Goal: Find specific page/section: Find specific page/section

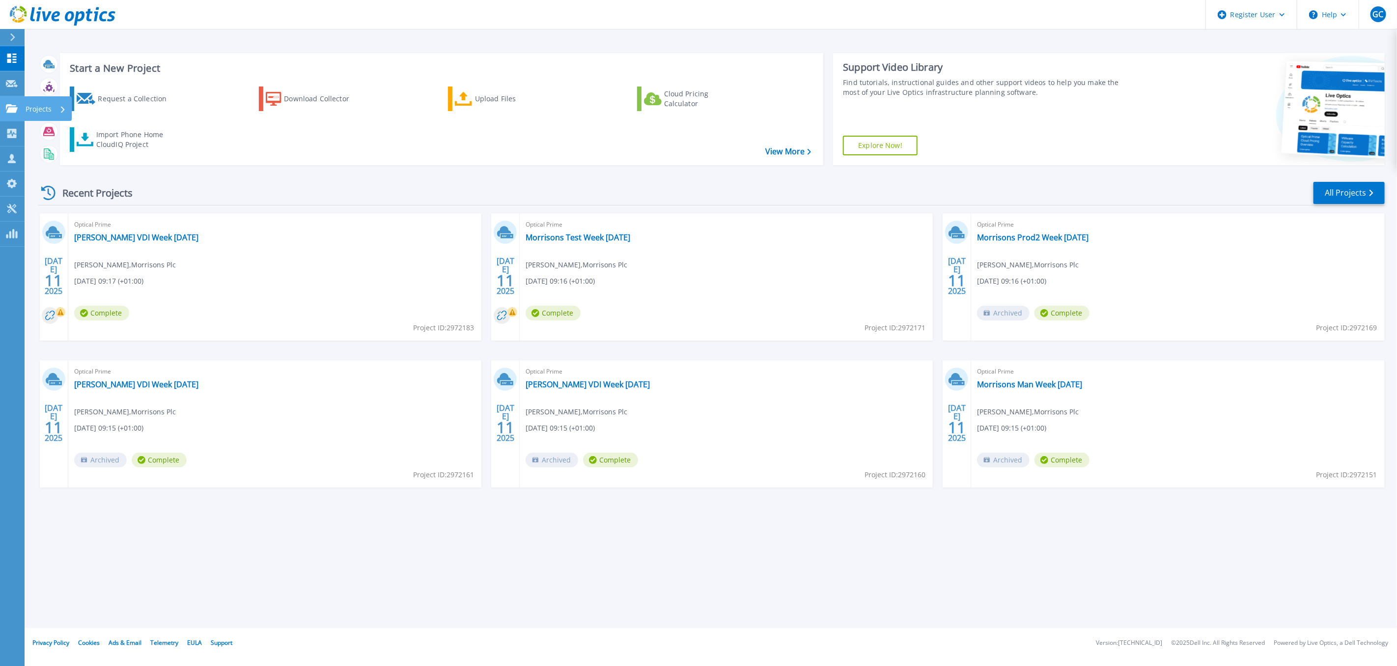
click at [11, 106] on icon at bounding box center [12, 108] width 12 height 8
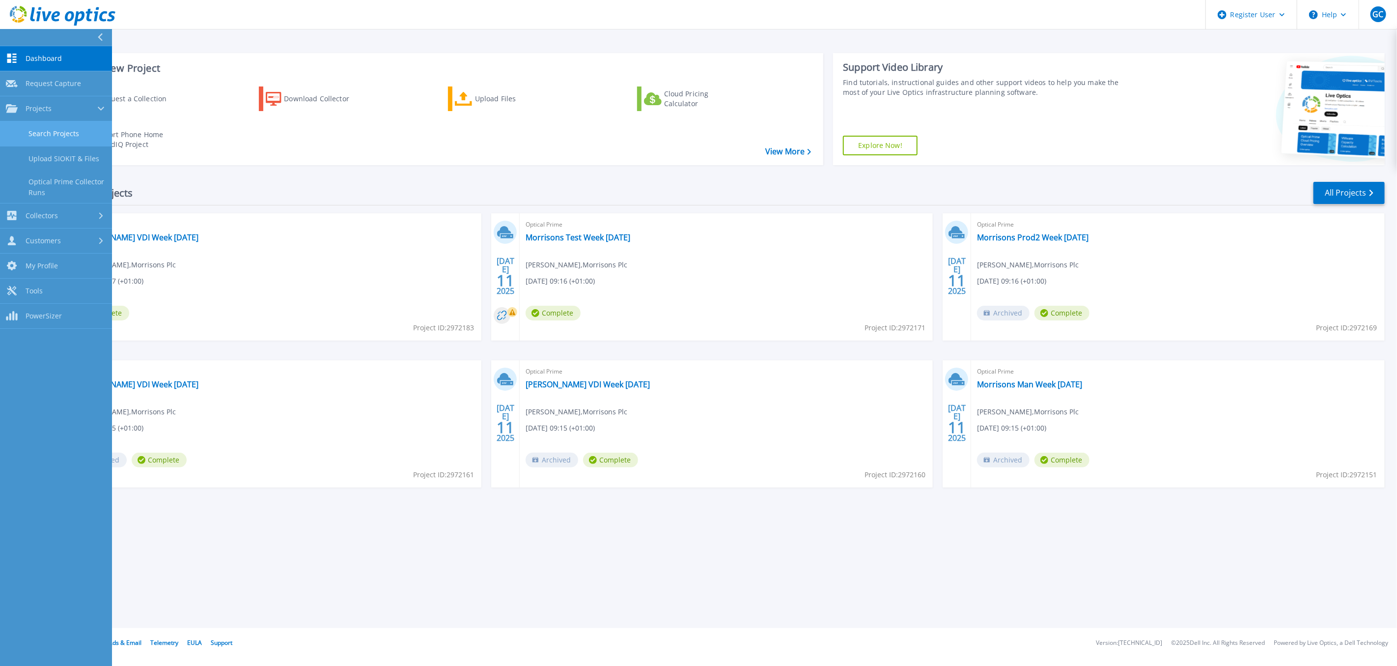
click at [59, 135] on link "Search Projects" at bounding box center [56, 133] width 112 height 25
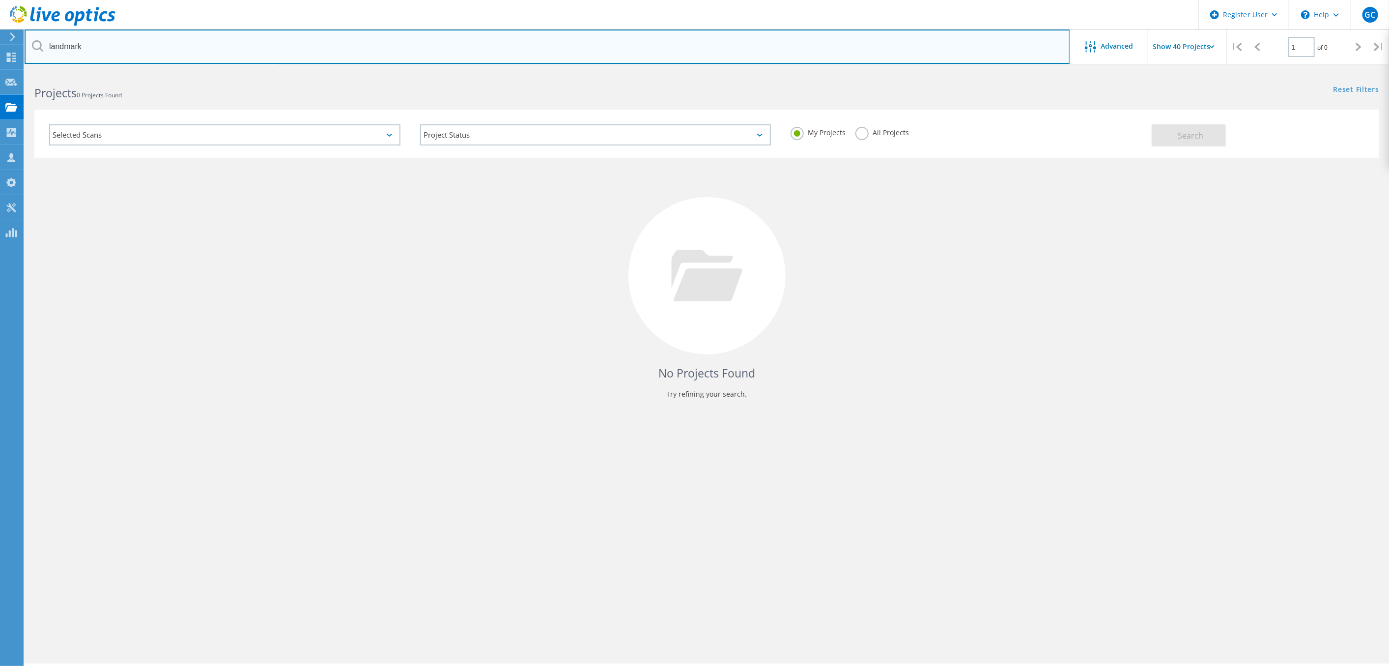
click at [90, 45] on input "landmark" at bounding box center [548, 46] width 1046 height 34
drag, startPoint x: 87, startPoint y: 45, endPoint x: 45, endPoint y: 48, distance: 42.4
click at [45, 48] on input "landmark" at bounding box center [548, 46] width 1046 height 34
type input "example"
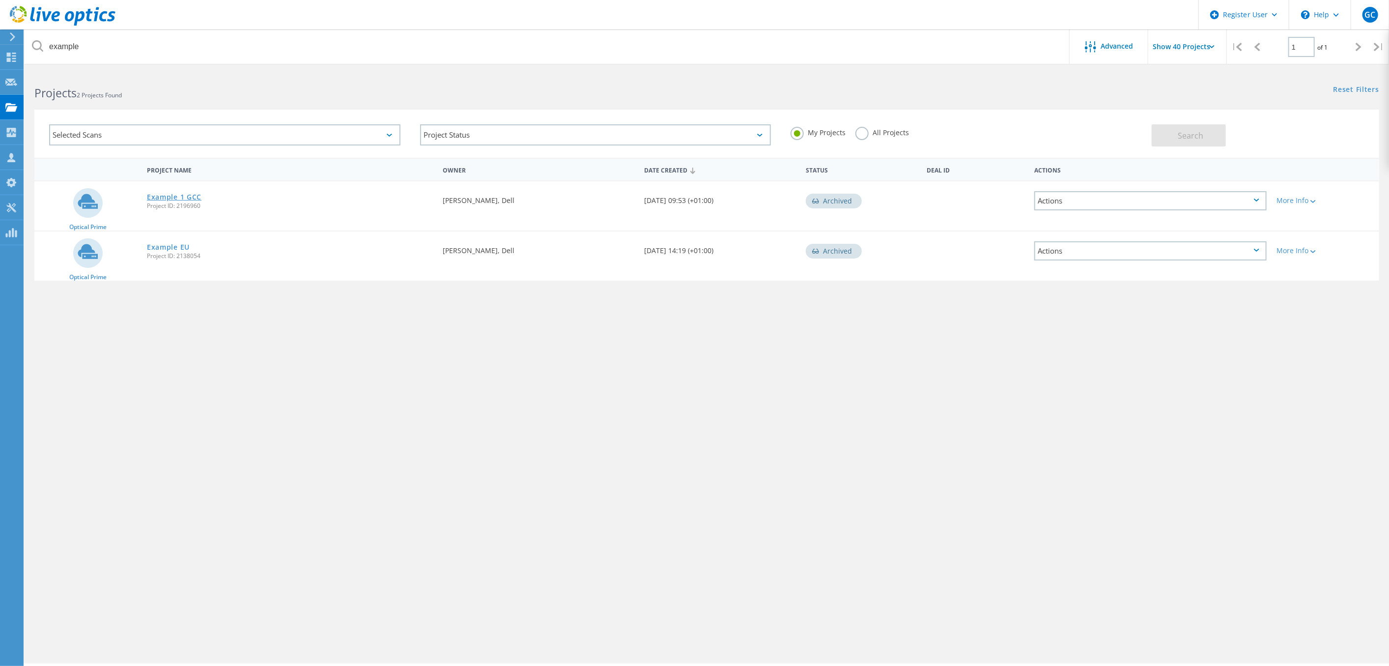
click at [174, 198] on link "Example 1 GCC" at bounding box center [174, 197] width 55 height 7
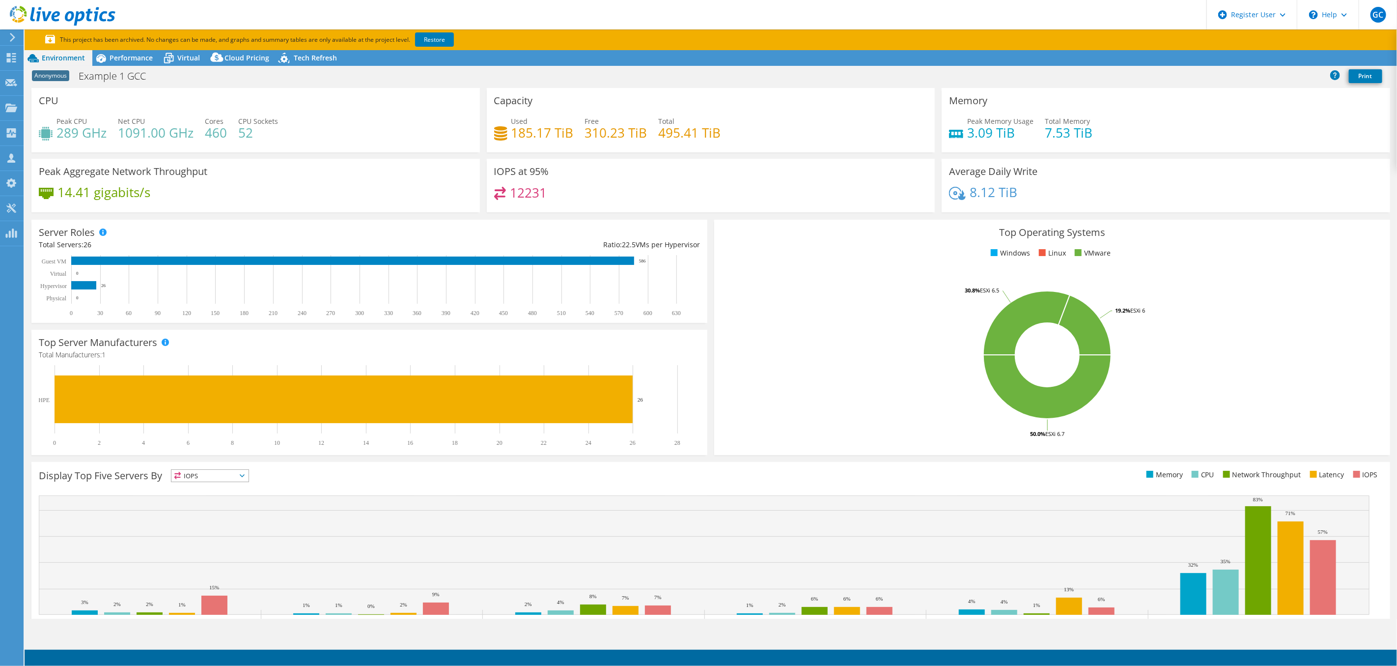
select select "EULondon"
click at [130, 61] on span "Performance" at bounding box center [131, 57] width 43 height 9
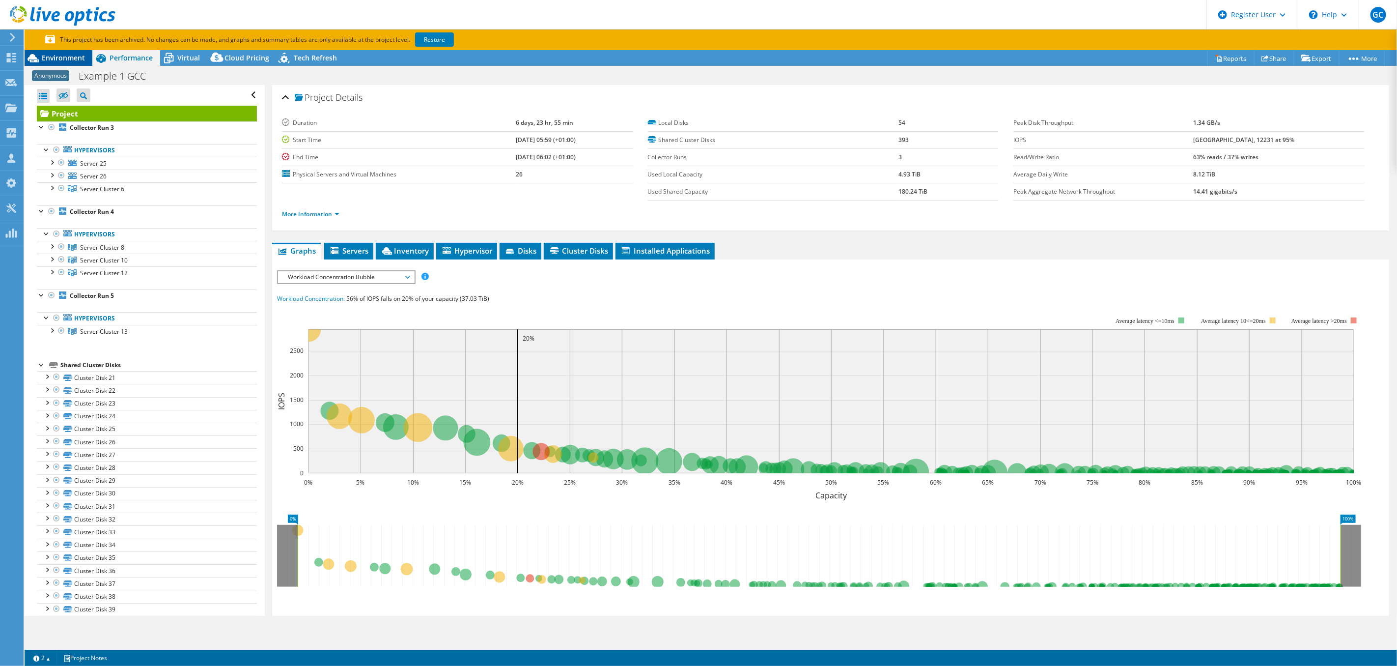
click at [69, 58] on span "Environment" at bounding box center [63, 57] width 43 height 9
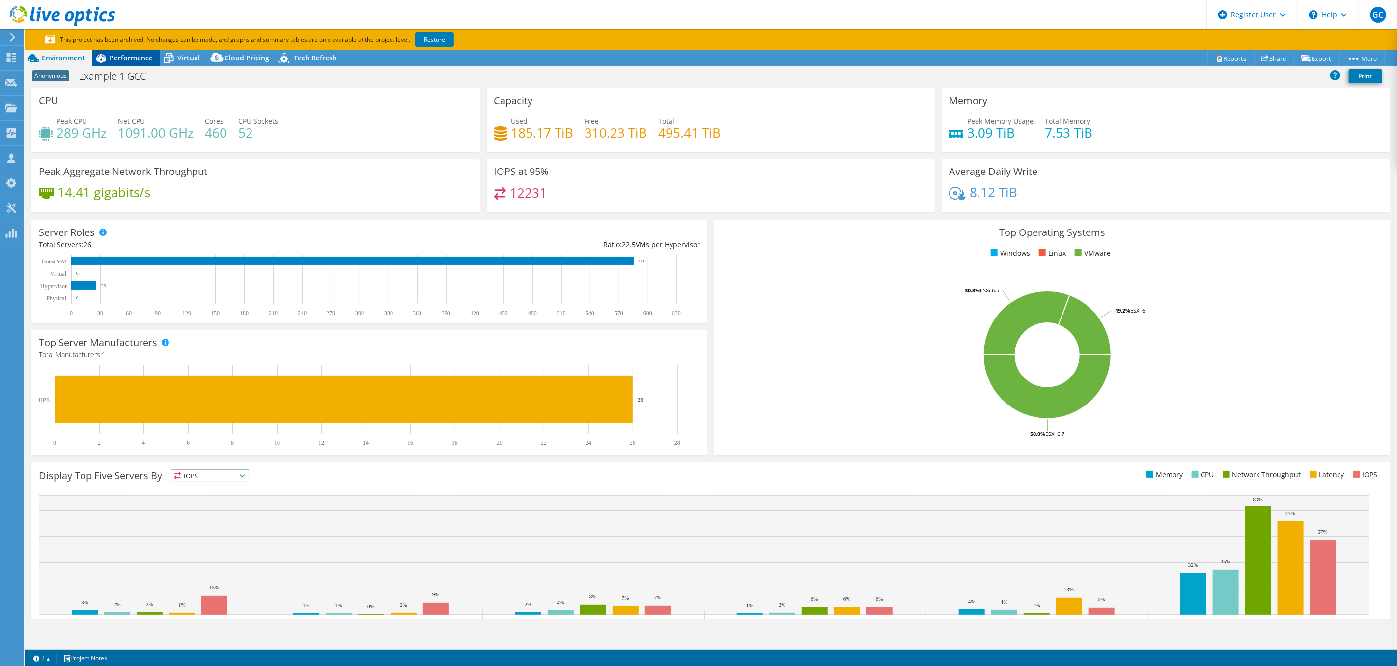
click at [134, 56] on span "Performance" at bounding box center [131, 57] width 43 height 9
